Goal: Contribute content: Add original content to the website for others to see

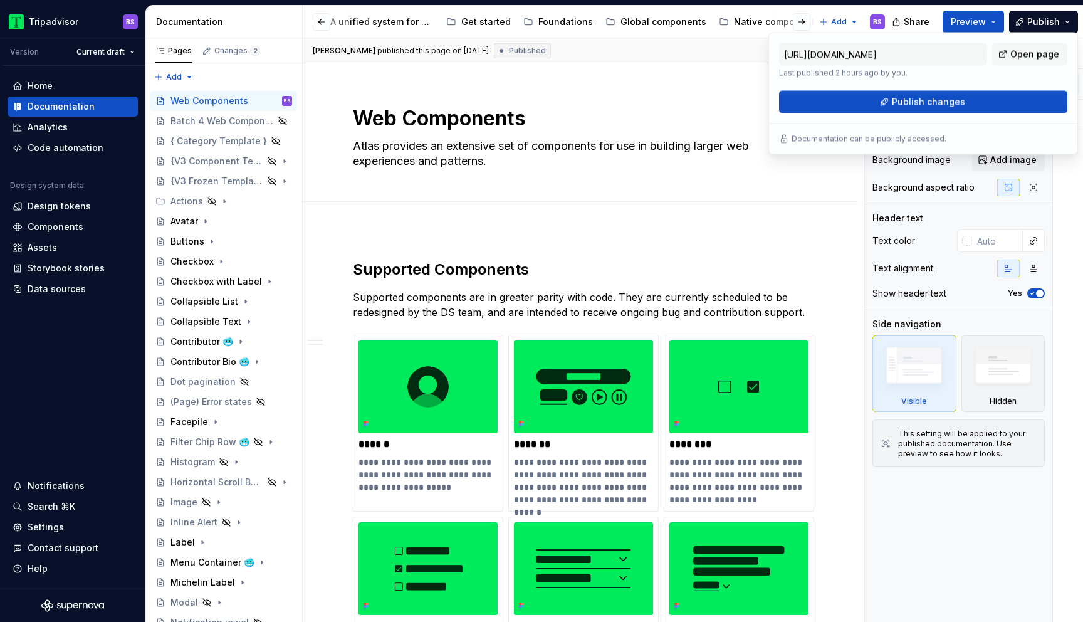
scroll to position [742, 0]
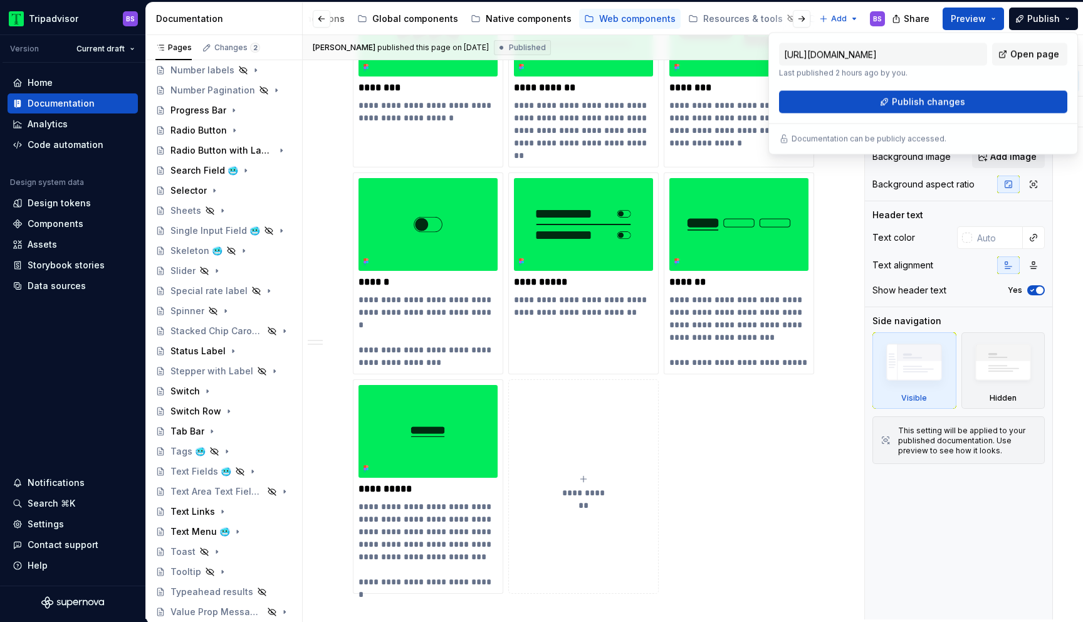
type textarea "*"
type input "[URL][DOMAIN_NAME]"
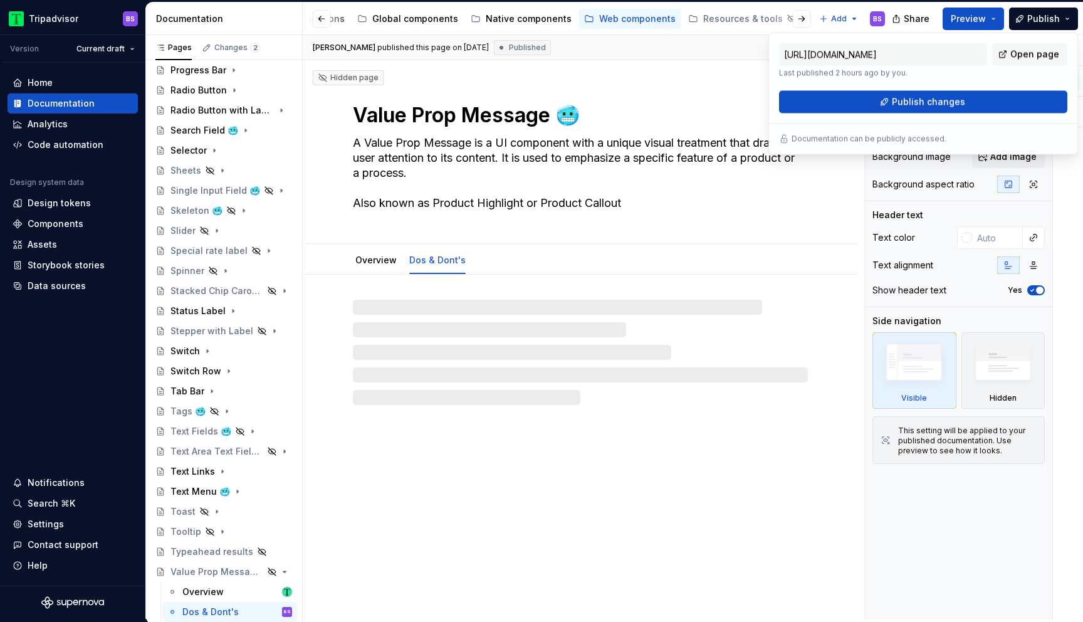
type textarea "*"
type input "[URL][DOMAIN_NAME]"
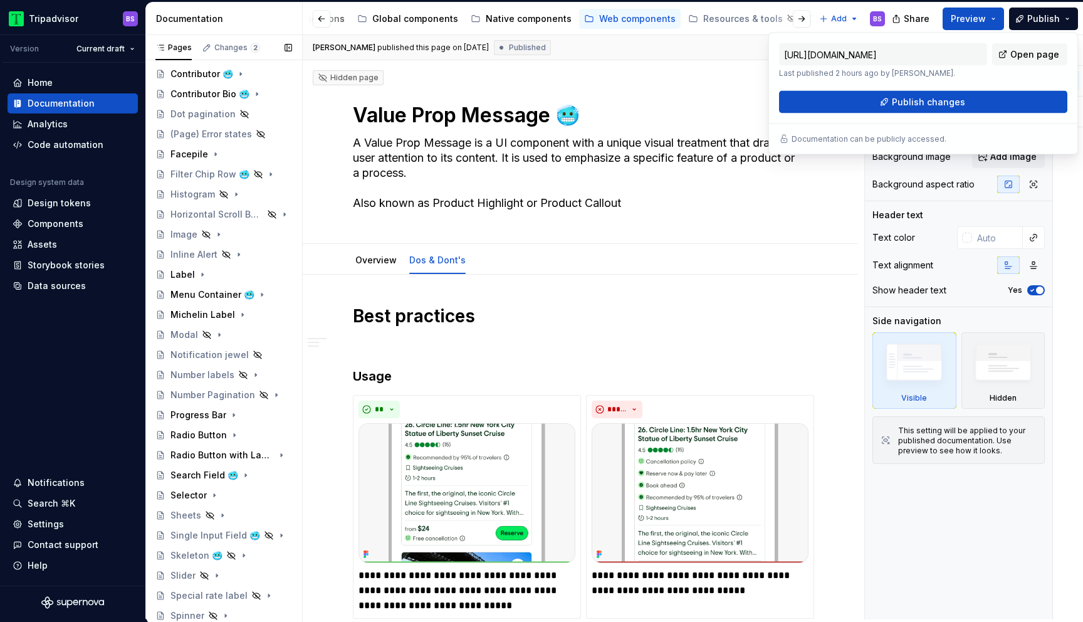
scroll to position [248, 0]
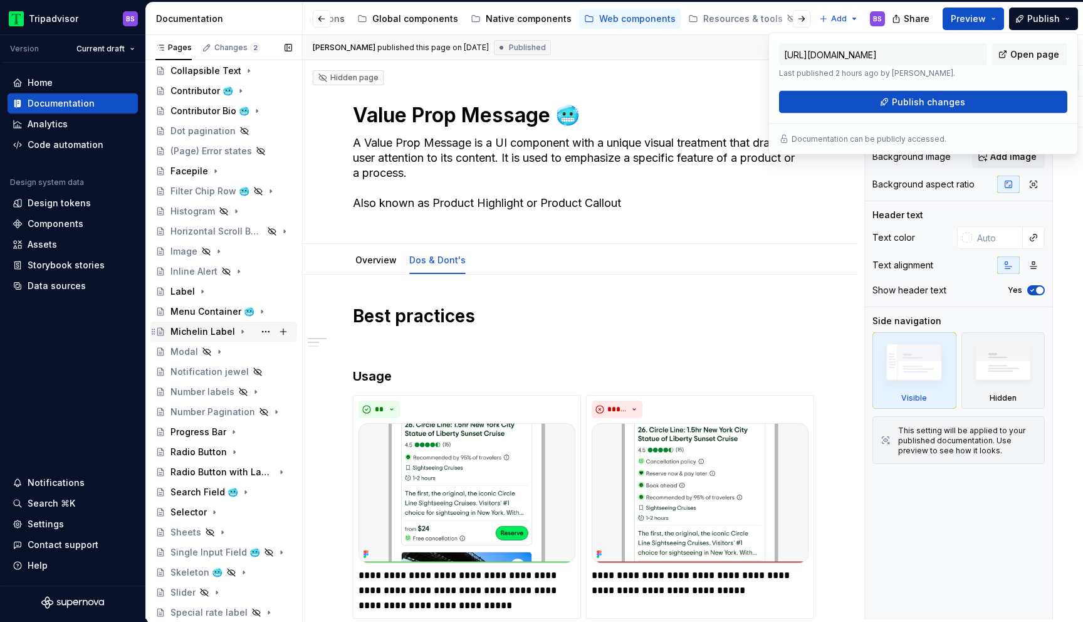
click at [205, 331] on div "Michelin Label" at bounding box center [202, 331] width 65 height 13
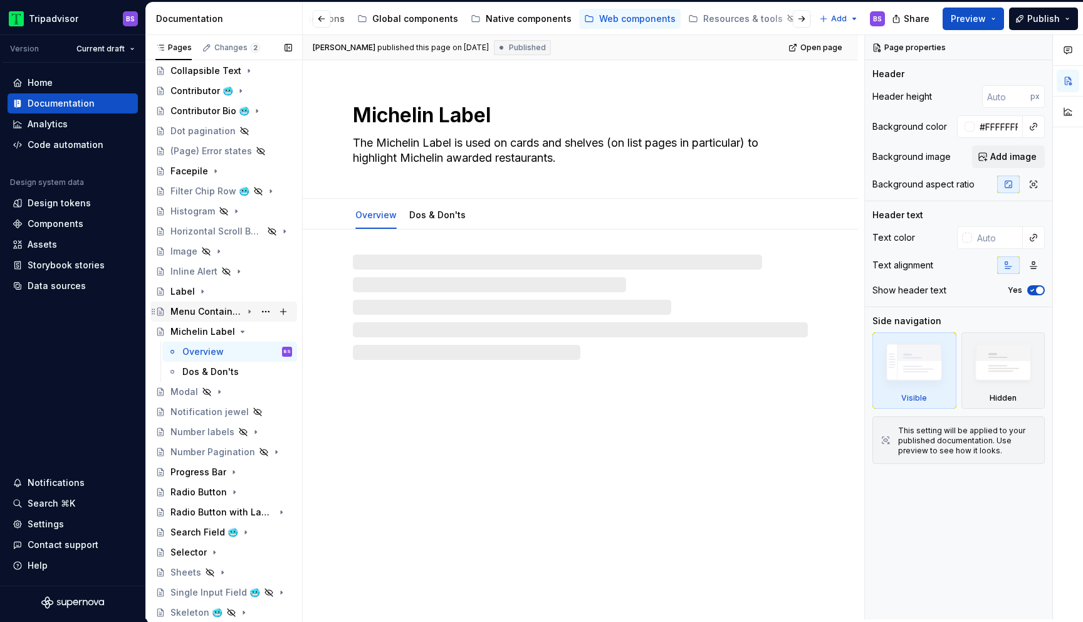
click at [212, 308] on div "Menu Container 🥶" at bounding box center [205, 311] width 71 height 13
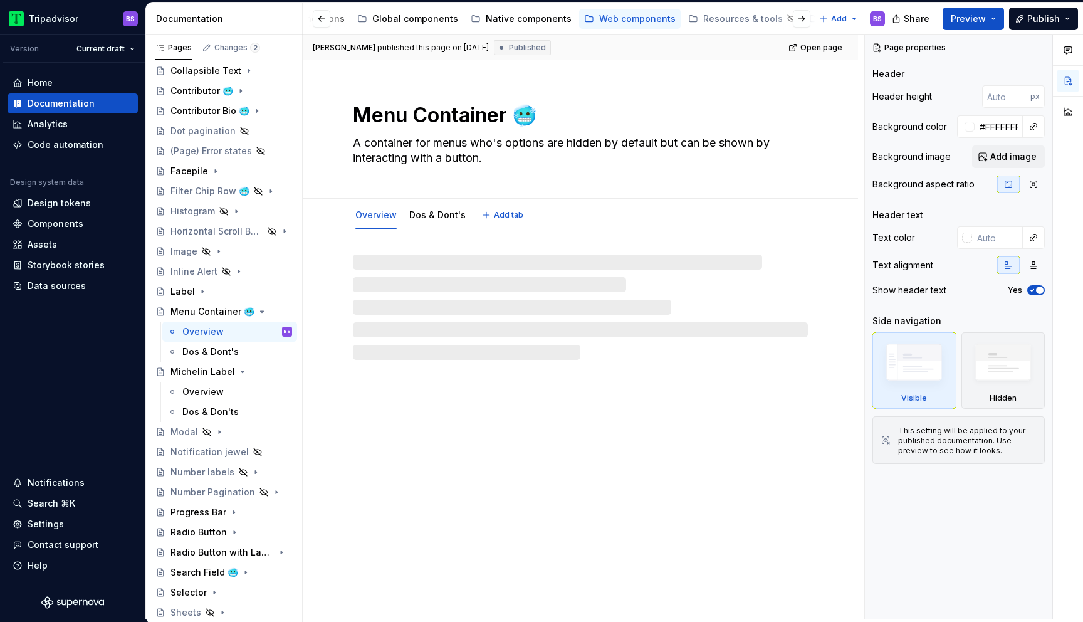
click at [535, 110] on textarea "Menu Container 🥶" at bounding box center [577, 115] width 455 height 30
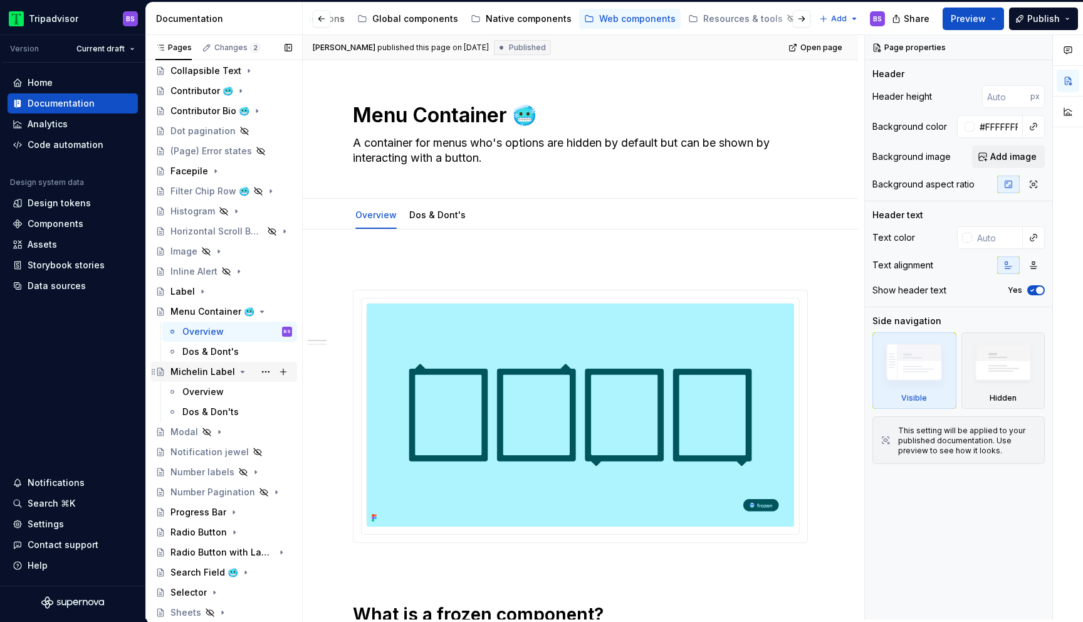
click at [224, 374] on div "Michelin Label" at bounding box center [202, 371] width 65 height 13
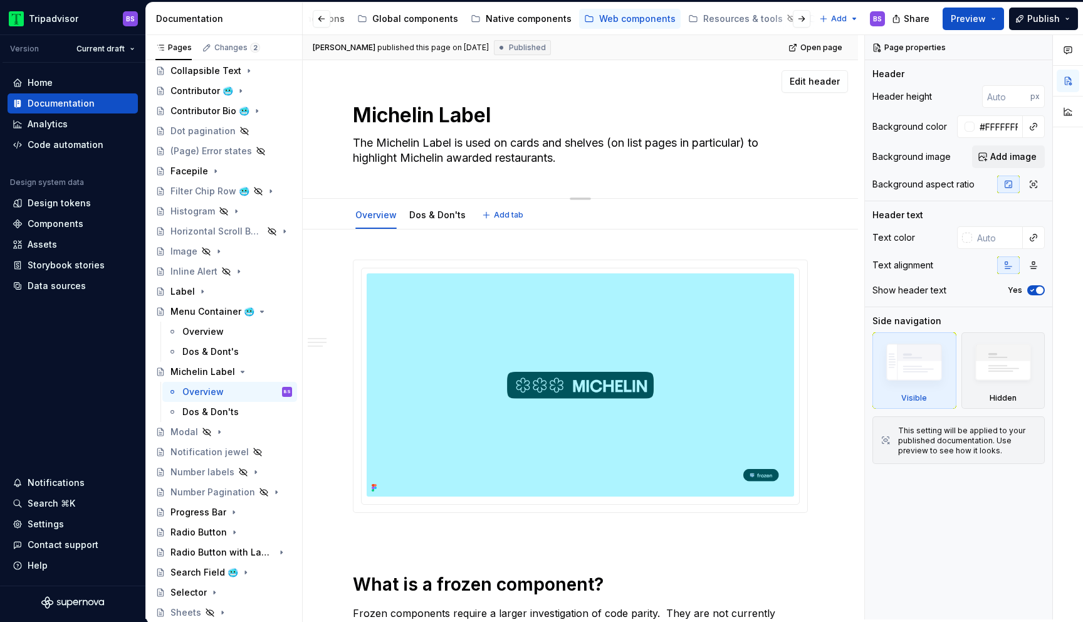
click at [515, 120] on textarea "Michelin Label" at bounding box center [577, 115] width 455 height 30
paste textarea "🥶"
type textarea "*"
type textarea "Michelin Label 🥶"
type textarea "*"
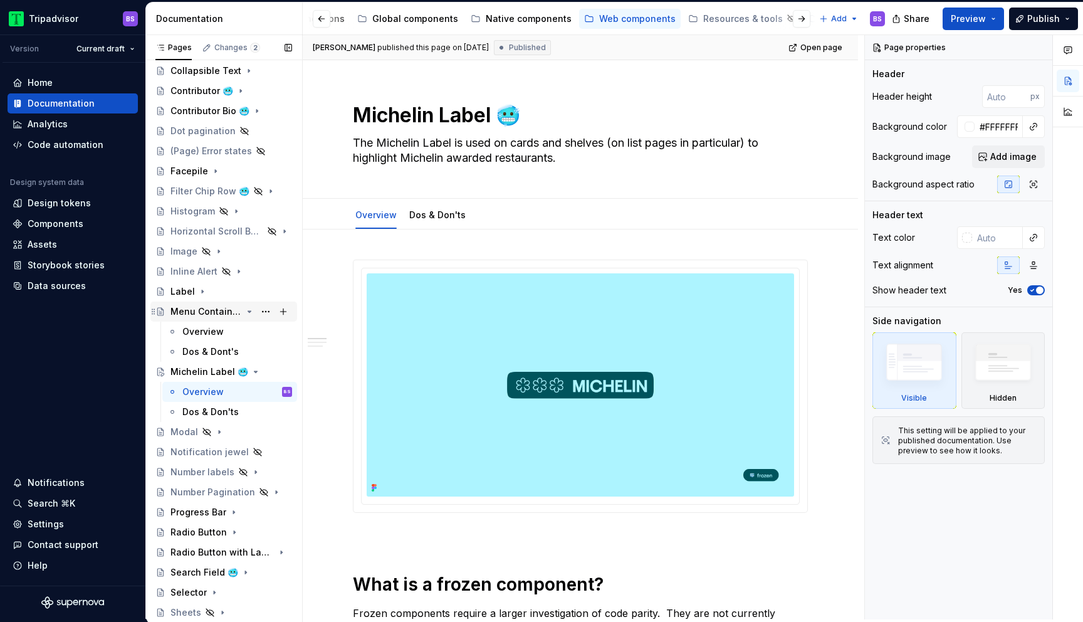
type textarea "Michelin Label 🥶"
click at [247, 311] on icon "Page tree" at bounding box center [249, 311] width 10 height 10
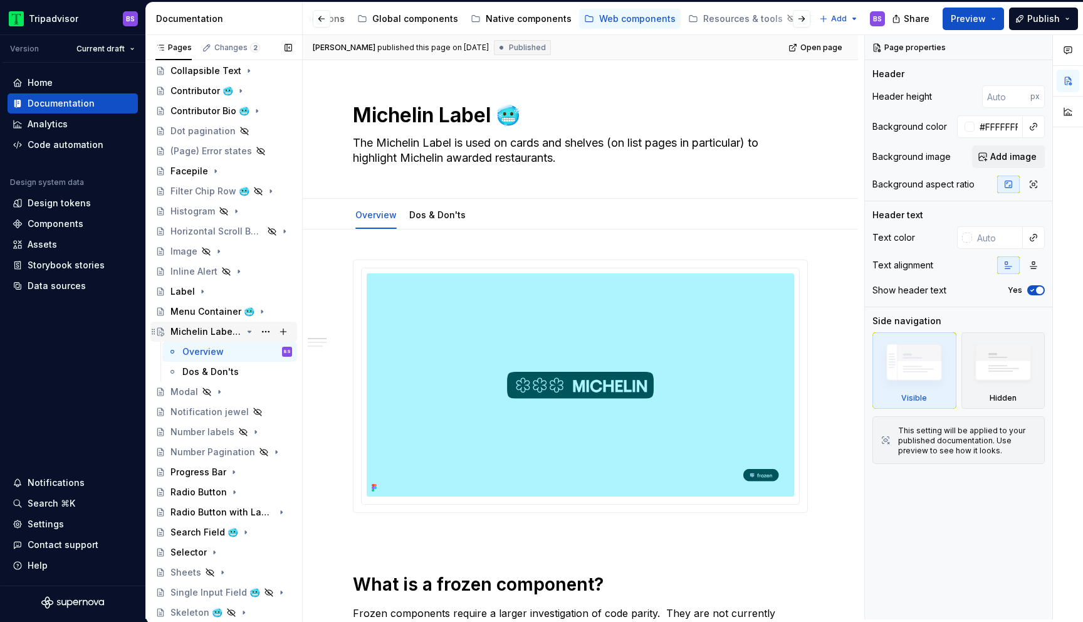
click at [248, 333] on icon "Page tree" at bounding box center [249, 332] width 10 height 10
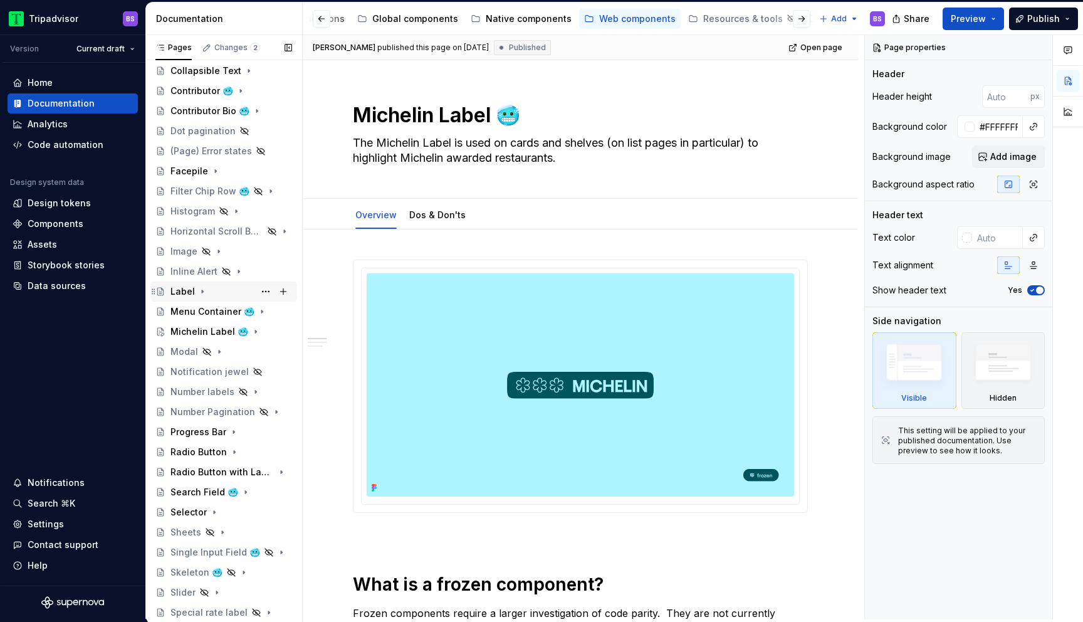
click at [197, 291] on icon "Page tree" at bounding box center [202, 291] width 10 height 10
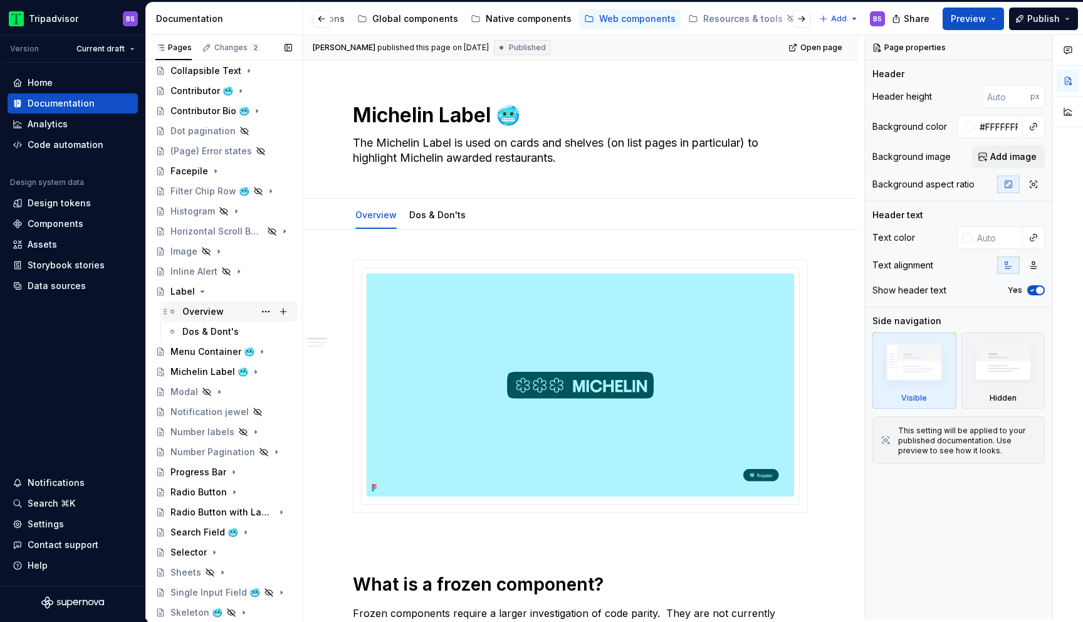
click at [204, 305] on div "Overview" at bounding box center [237, 312] width 110 height 18
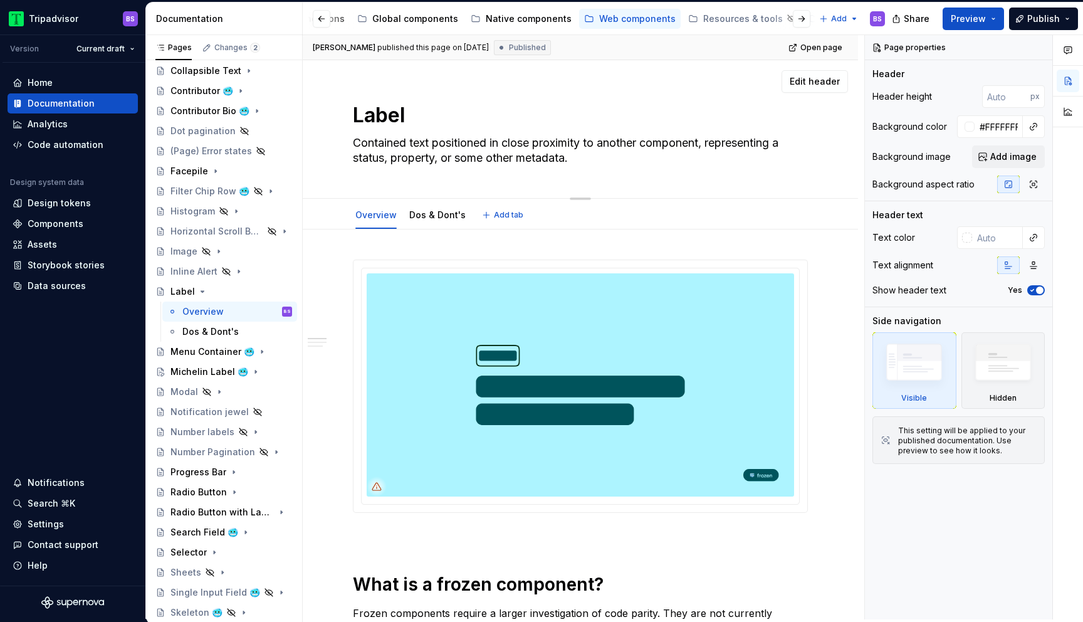
click at [421, 117] on textarea "Label" at bounding box center [577, 115] width 455 height 30
paste textarea "🥶"
type textarea "*"
type textarea "Label 🥶"
type textarea "*"
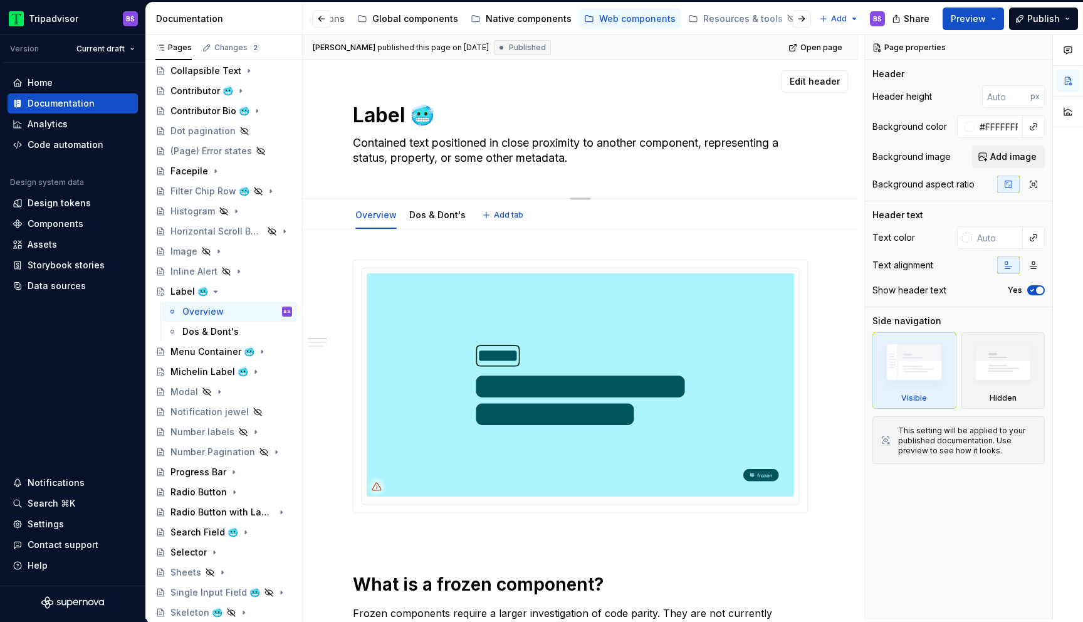
type textarea "Label 🥶"
type textarea "*"
type textarea "Label 🥶"
click at [211, 288] on icon "Page tree" at bounding box center [216, 291] width 10 height 10
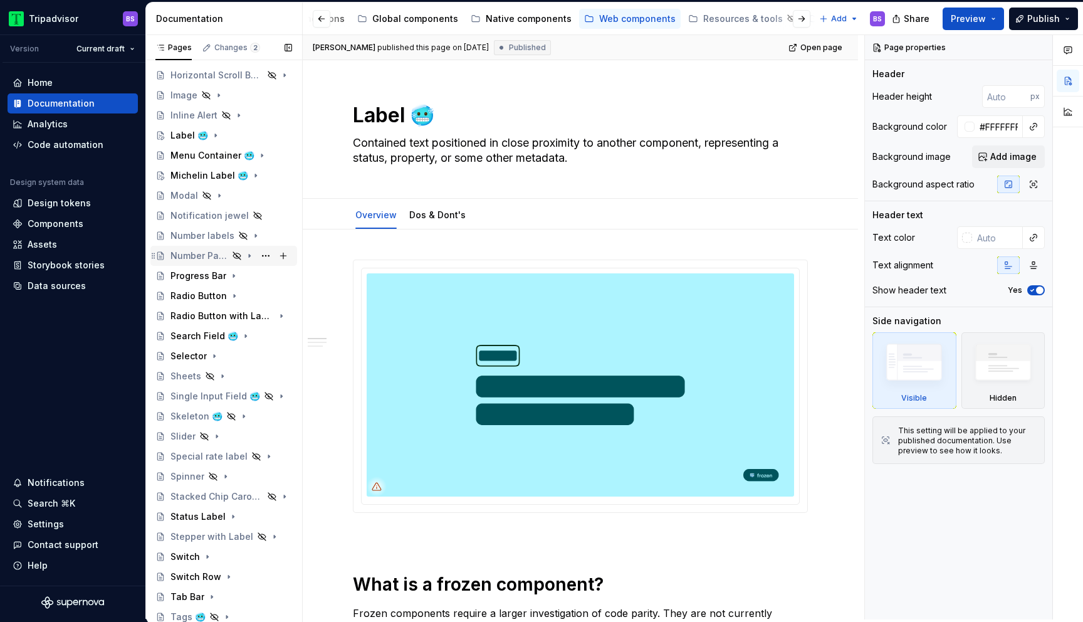
scroll to position [427, 0]
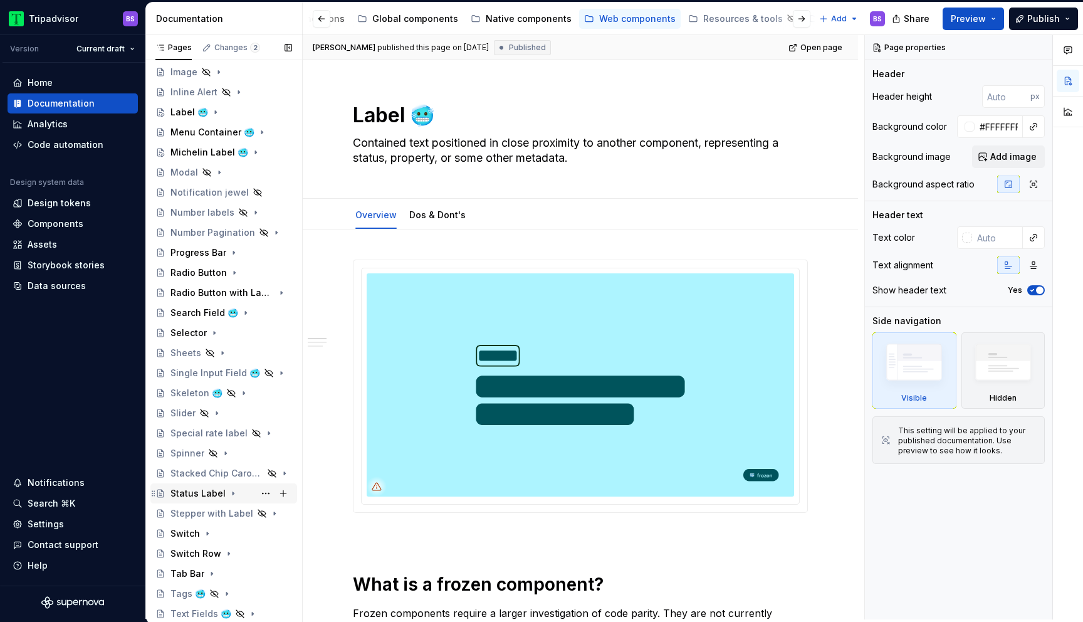
click at [241, 493] on div "Status Label" at bounding box center [231, 493] width 122 height 18
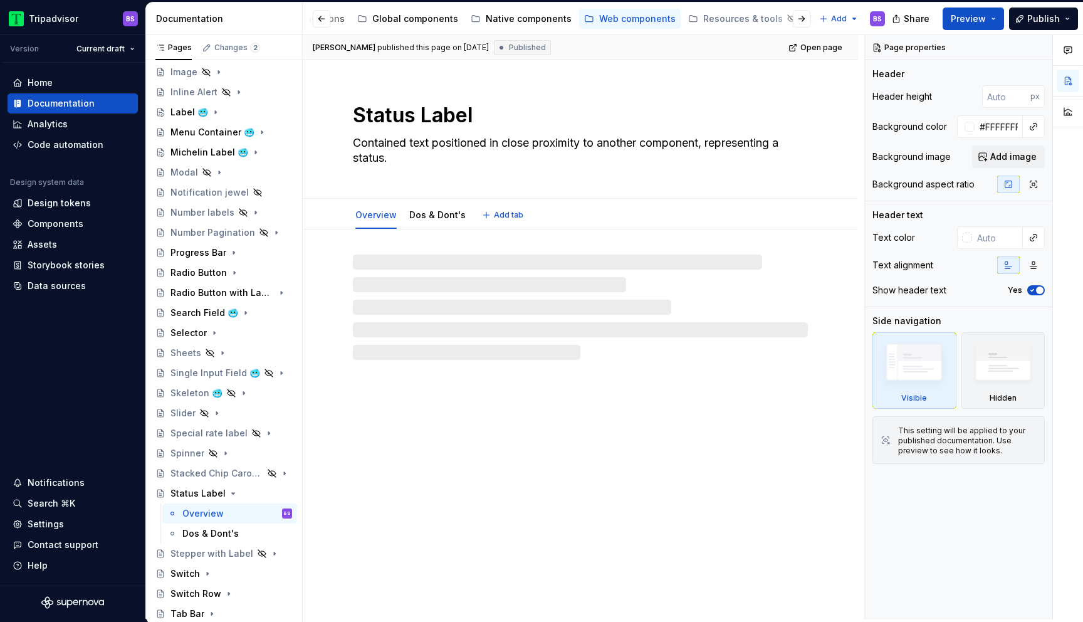
click at [498, 114] on textarea "Status Label" at bounding box center [577, 115] width 455 height 30
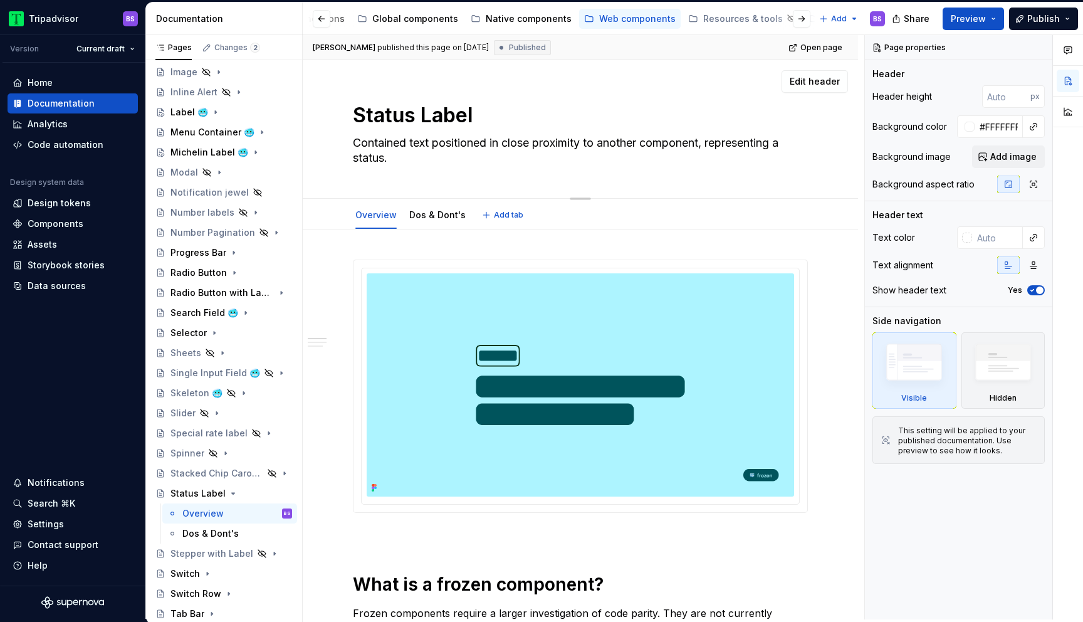
paste textarea "🥶"
type textarea "*"
type textarea "Status Label 🥶"
type textarea "*"
type textarea "Status Label 🥶"
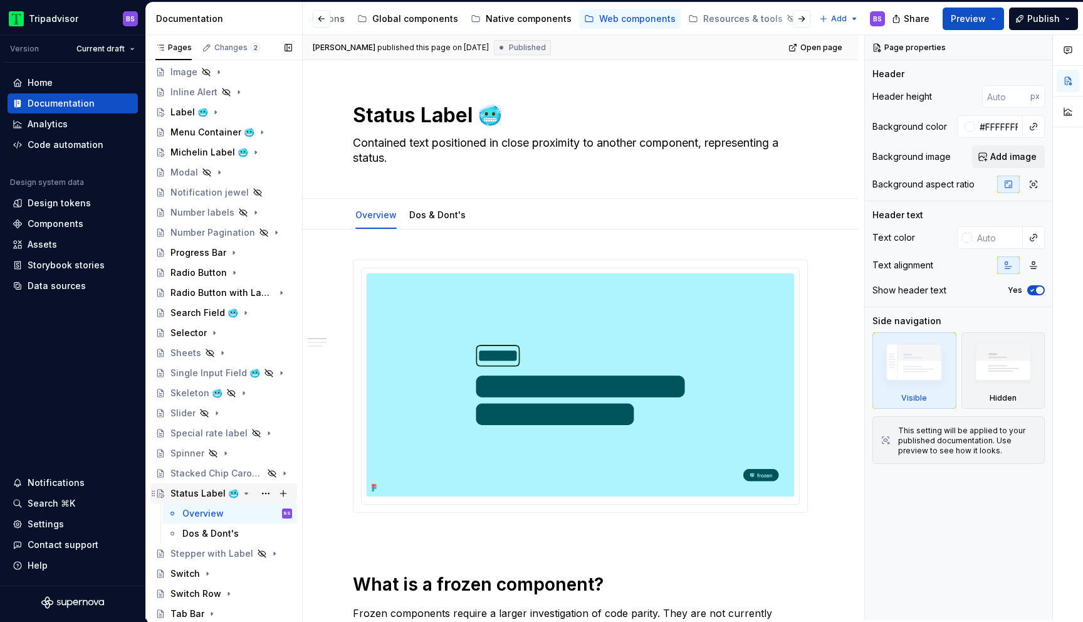
click at [241, 491] on icon "Page tree" at bounding box center [246, 493] width 10 height 10
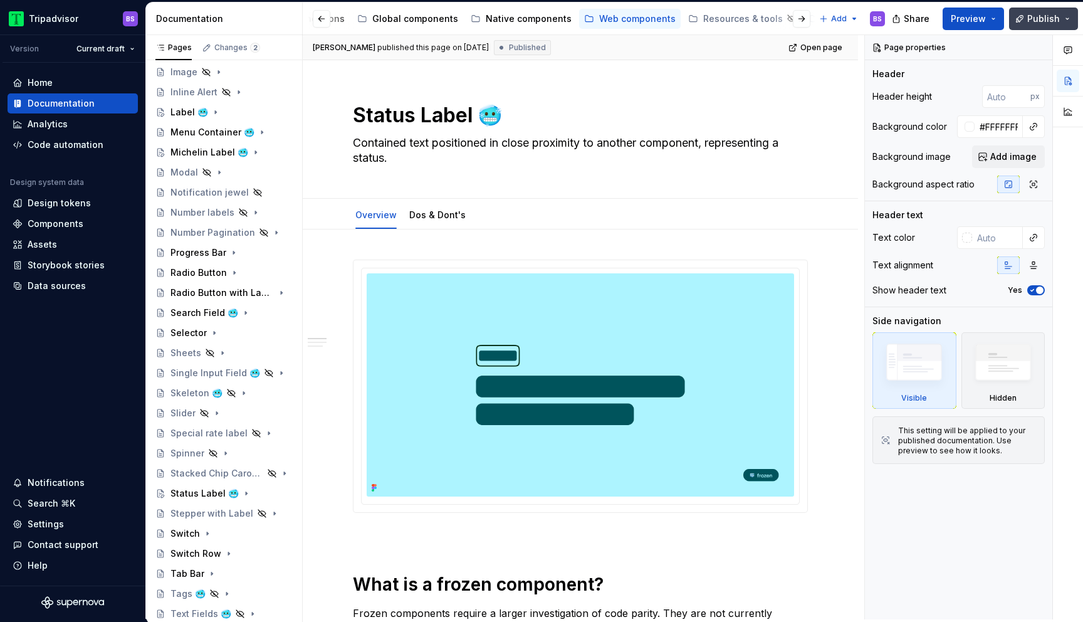
click at [1052, 17] on span "Publish" at bounding box center [1043, 19] width 33 height 13
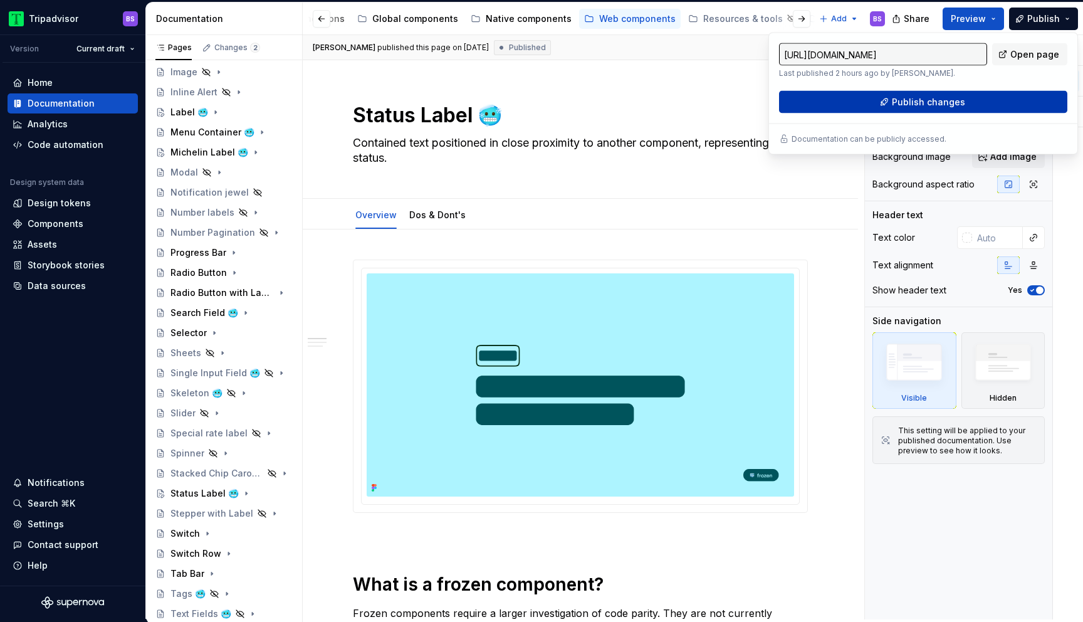
click at [923, 100] on span "Publish changes" at bounding box center [928, 102] width 73 height 13
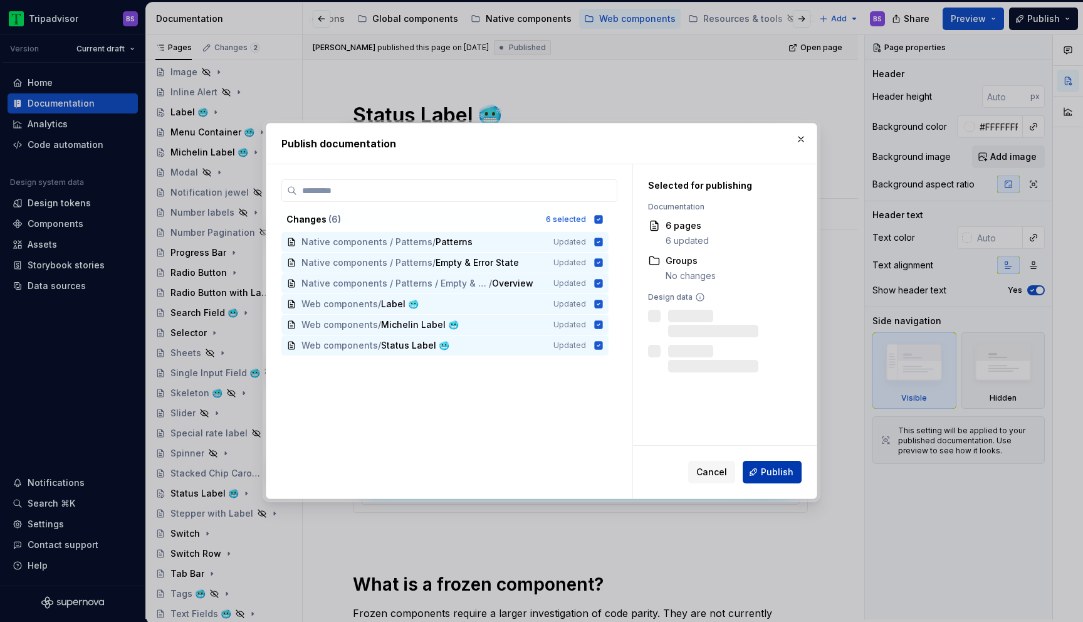
click at [768, 469] on span "Publish" at bounding box center [777, 472] width 33 height 13
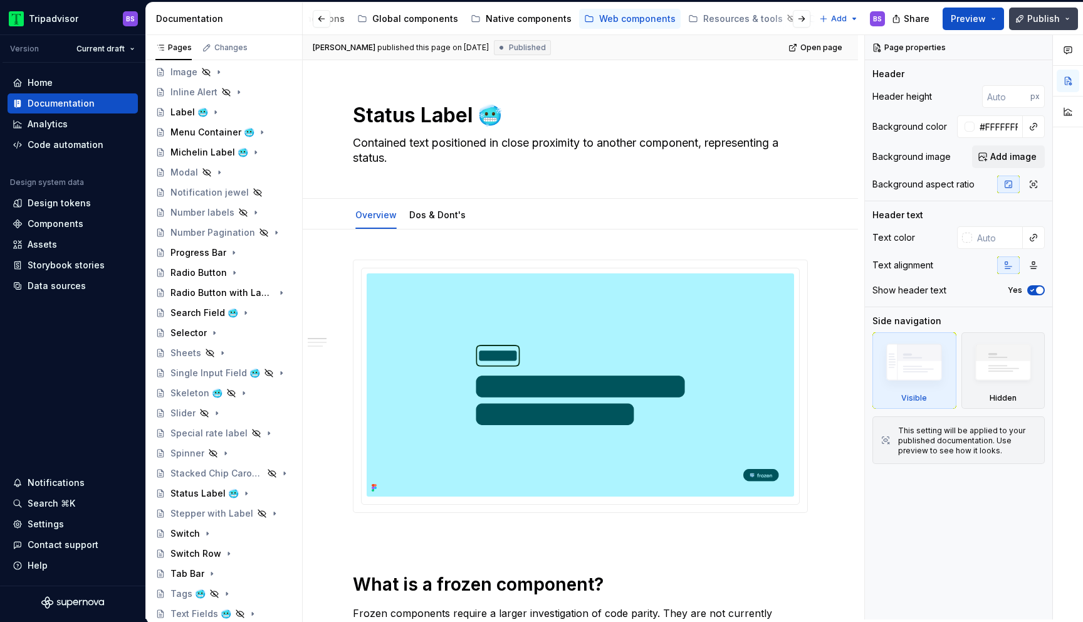
click at [1042, 23] on span "Publish" at bounding box center [1043, 19] width 33 height 13
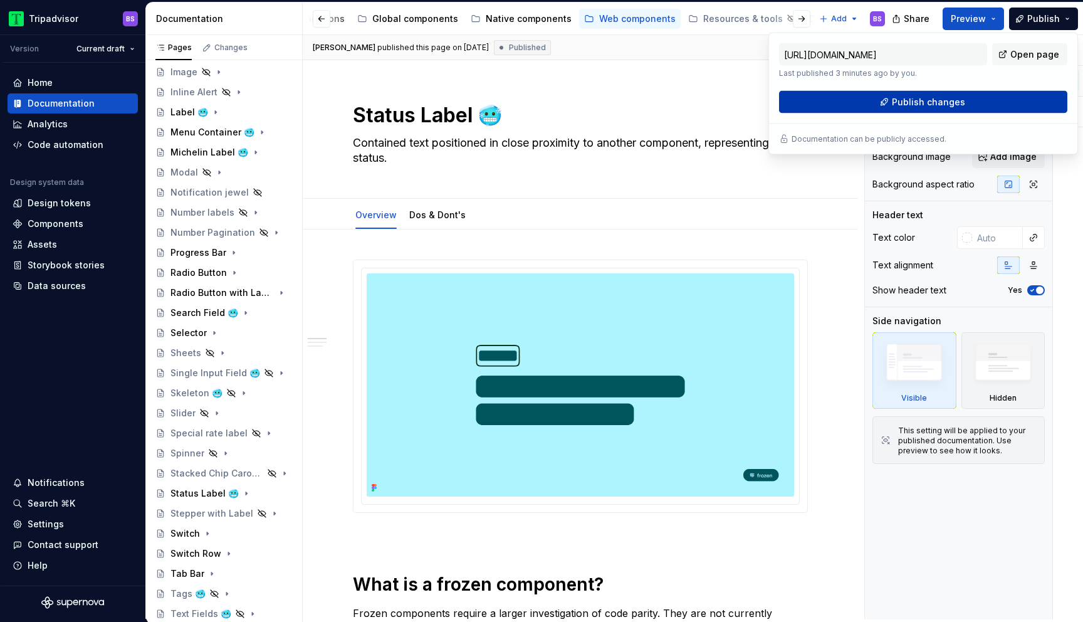
click at [972, 105] on button "Publish changes" at bounding box center [923, 102] width 288 height 23
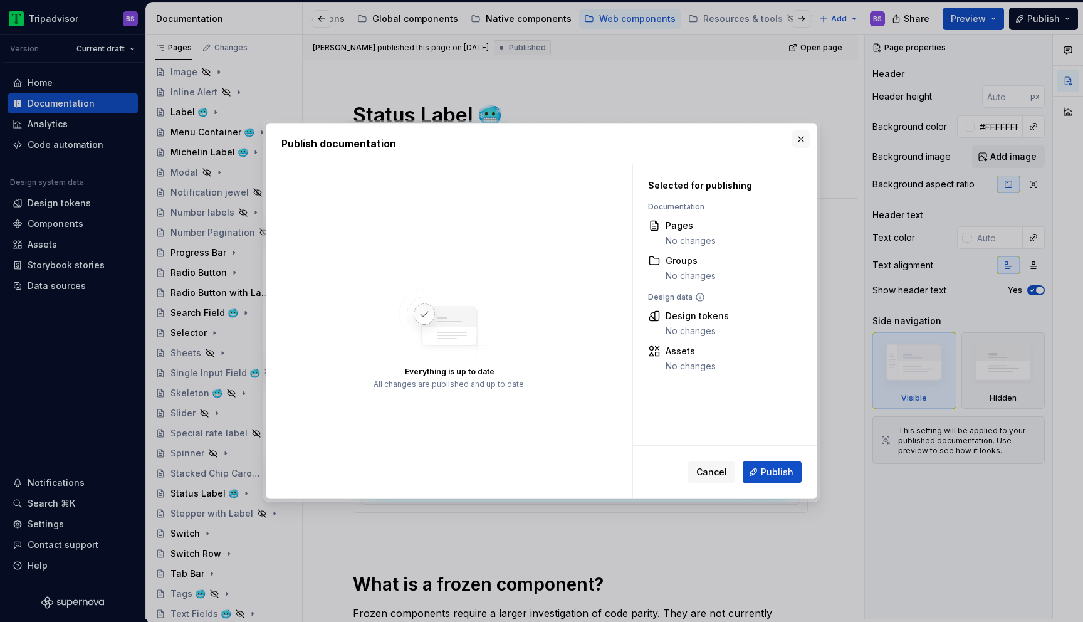
click at [797, 131] on button "button" at bounding box center [801, 139] width 18 height 18
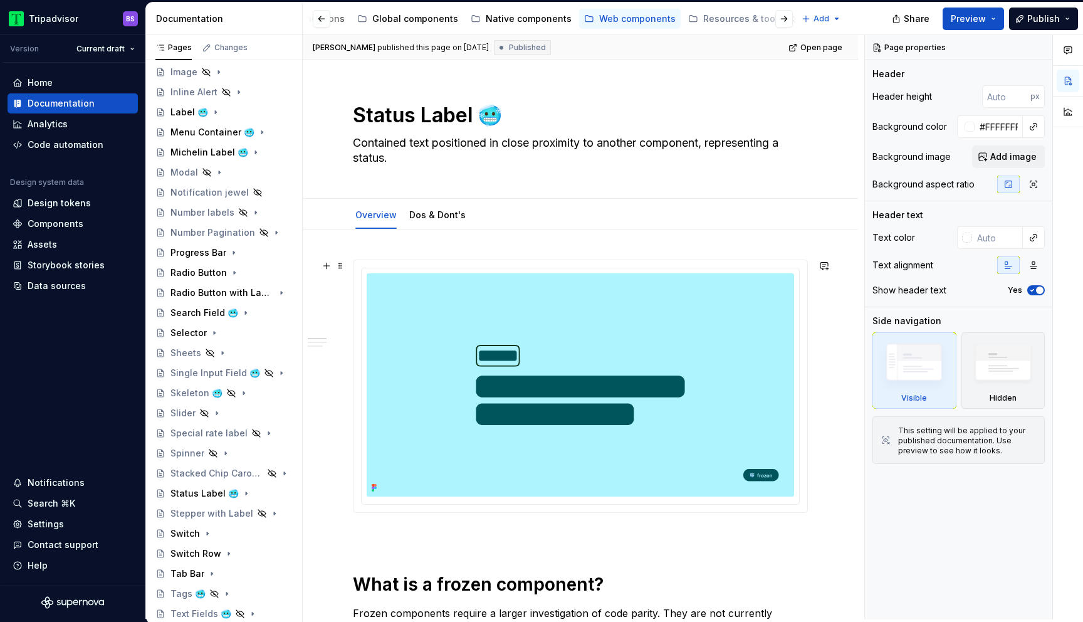
type textarea "*"
